Goal: Transaction & Acquisition: Purchase product/service

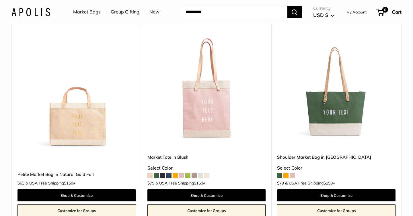
scroll to position [2979, 0]
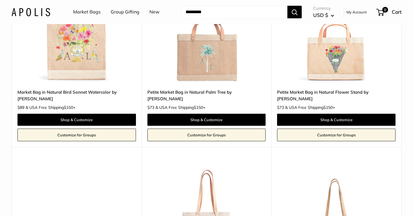
click at [90, 13] on link "Market Bags" at bounding box center [87, 12] width 28 height 9
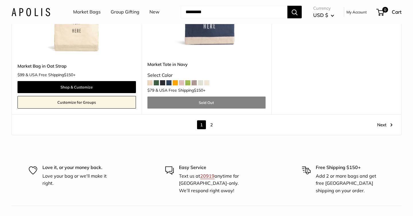
scroll to position [3245, 0]
click at [207, 14] on input "Search..." at bounding box center [234, 12] width 106 height 13
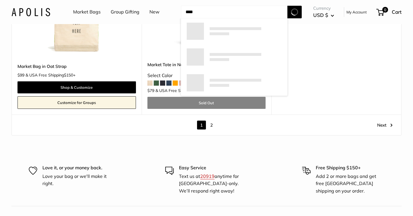
type input "****"
click at [287, 6] on button "Search" at bounding box center [294, 12] width 14 height 13
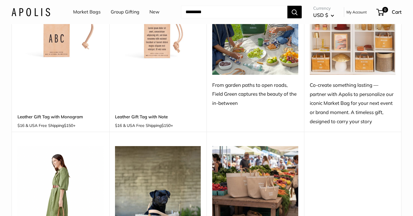
scroll to position [65, 0]
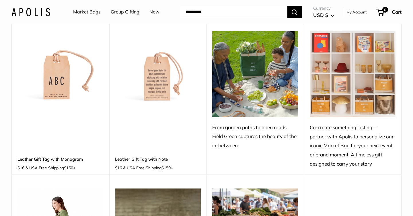
click at [0, 0] on img at bounding box center [0, 0] width 0 height 0
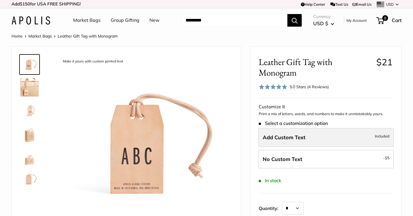
click at [321, 137] on label "Add Custom Text Included" at bounding box center [326, 137] width 136 height 19
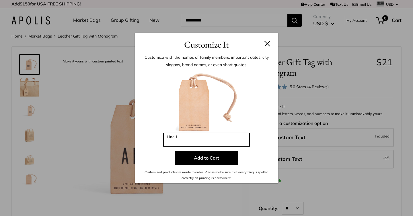
click at [230, 140] on input "Line 1" at bounding box center [206, 140] width 86 height 14
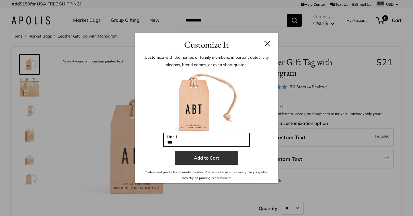
type input "***"
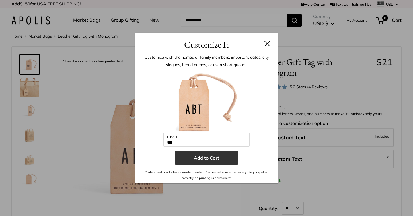
click at [225, 160] on button "Add to Cart" at bounding box center [206, 158] width 63 height 14
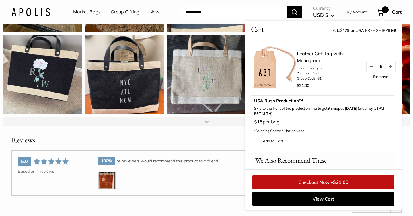
scroll to position [668, 0]
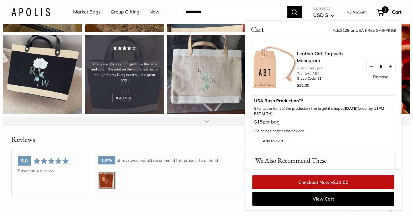
click at [140, 108] on div "This is my 8th bag and I just love this size and color! The print on the bag is…" at bounding box center [124, 74] width 79 height 79
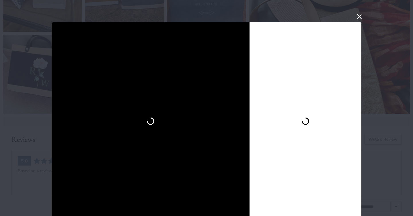
scroll to position [4, 0]
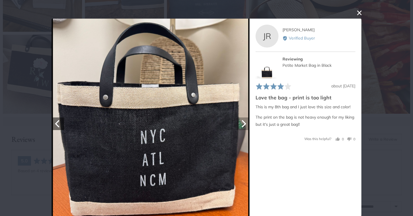
click at [244, 122] on icon "Next" at bounding box center [244, 123] width 5 height 7
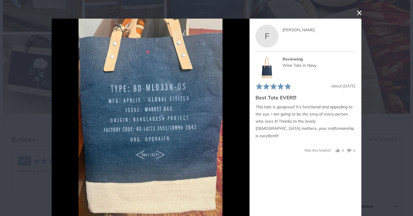
click at [360, 15] on button "close this modal window" at bounding box center [359, 12] width 7 height 7
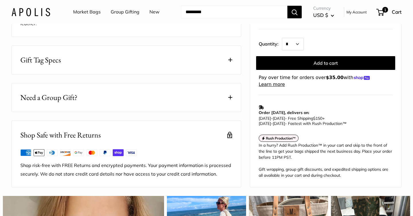
scroll to position [0, 0]
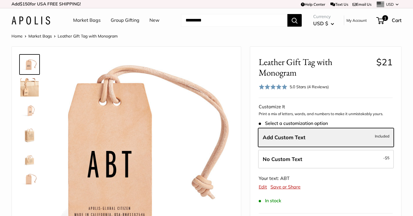
click at [92, 22] on link "Market Bags" at bounding box center [87, 20] width 28 height 9
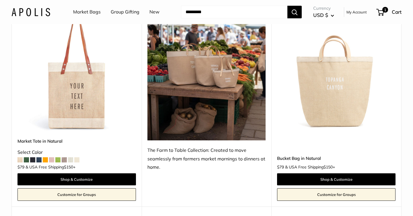
scroll to position [303, 0]
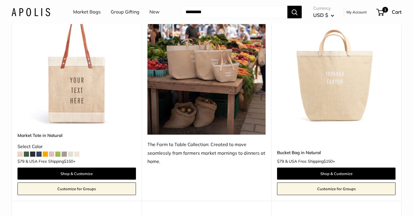
click at [32, 155] on span at bounding box center [32, 154] width 5 height 5
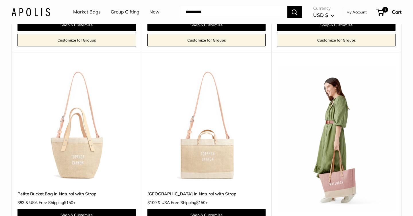
scroll to position [643, 0]
